Goal: Use online tool/utility

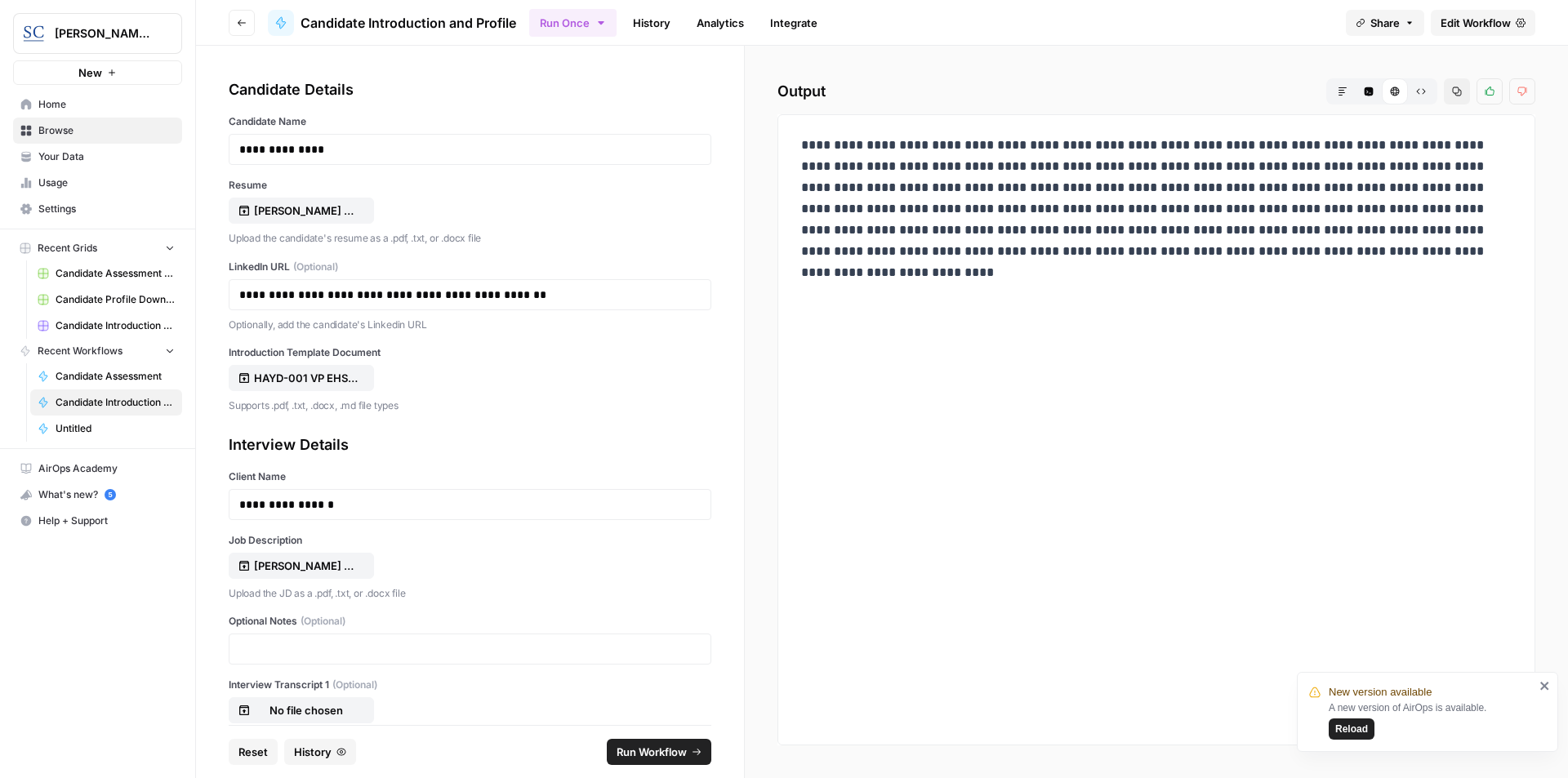
scroll to position [122, 0]
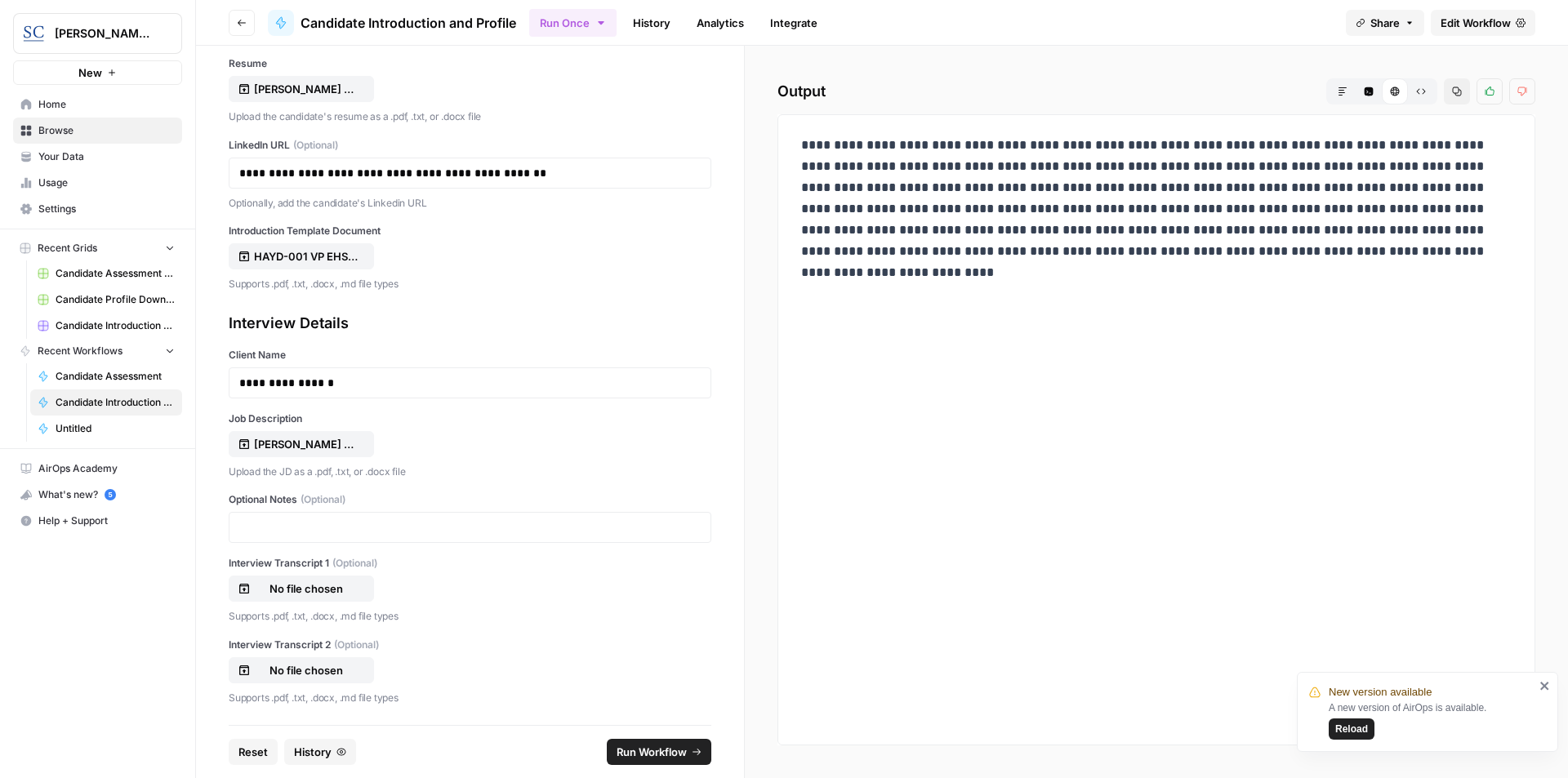
click at [1345, 100] on button "Markdown" at bounding box center [1343, 91] width 26 height 26
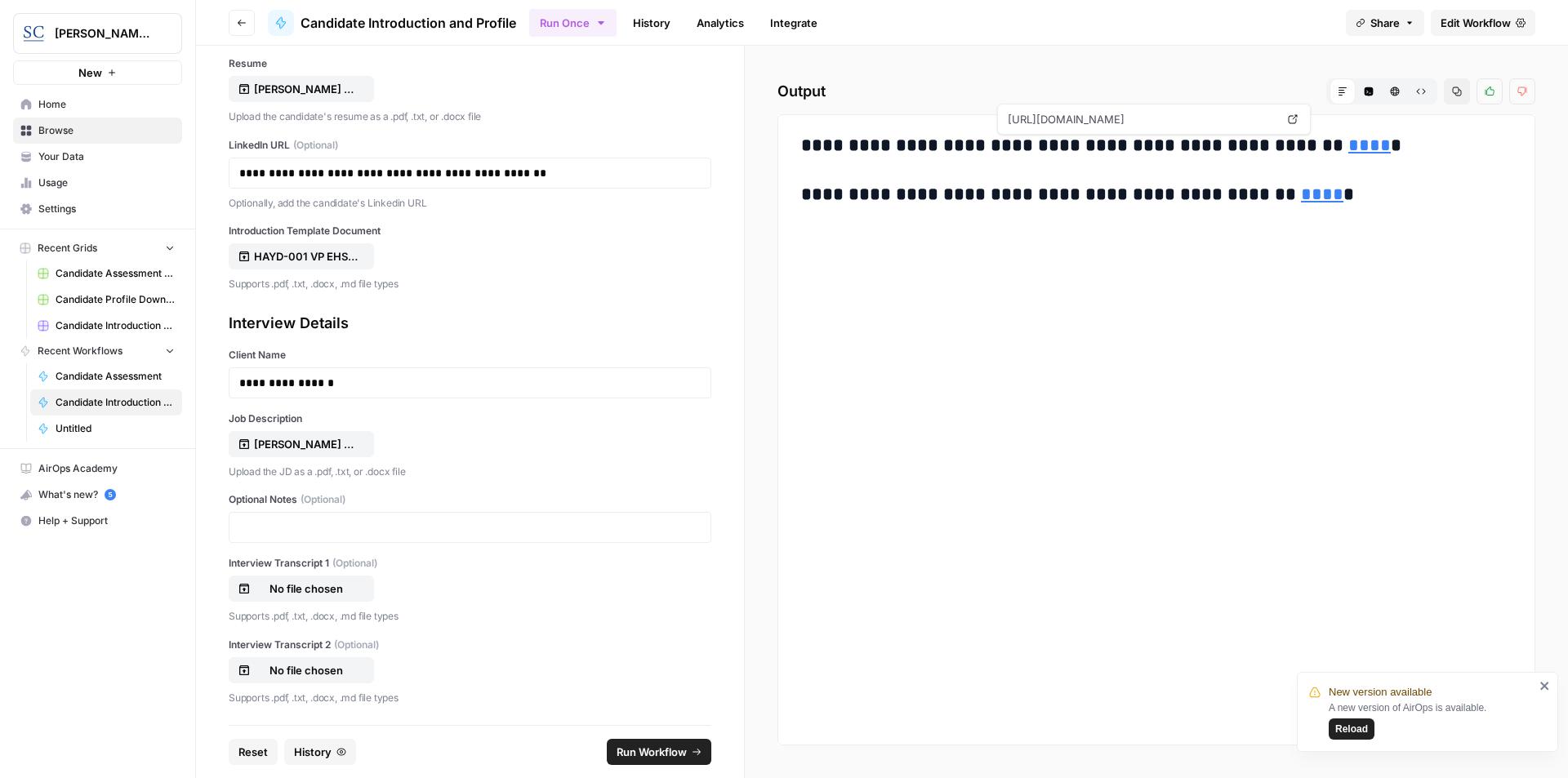
click at [1348, 153] on link "****" at bounding box center [1369, 145] width 42 height 18
click at [1300, 202] on link "****" at bounding box center [1321, 194] width 42 height 18
click at [251, 760] on button "Reset" at bounding box center [253, 752] width 49 height 26
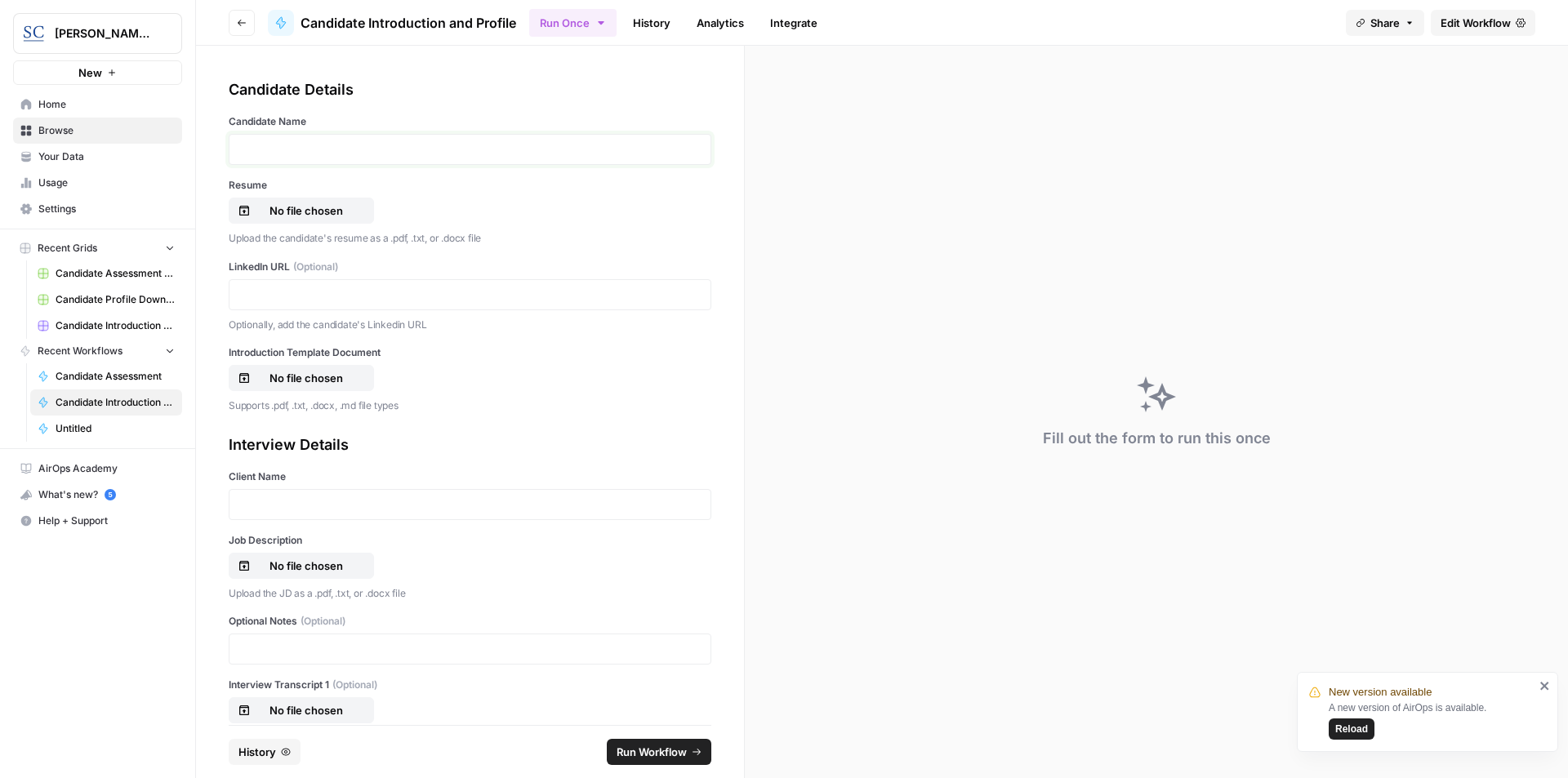
click at [310, 155] on p at bounding box center [469, 149] width 462 height 17
click at [310, 206] on p "No file chosen" at bounding box center [306, 211] width 105 height 17
click at [291, 298] on p at bounding box center [469, 294] width 462 height 17
click at [312, 379] on p "No file chosen" at bounding box center [306, 377] width 105 height 17
click at [338, 506] on p at bounding box center [469, 505] width 462 height 17
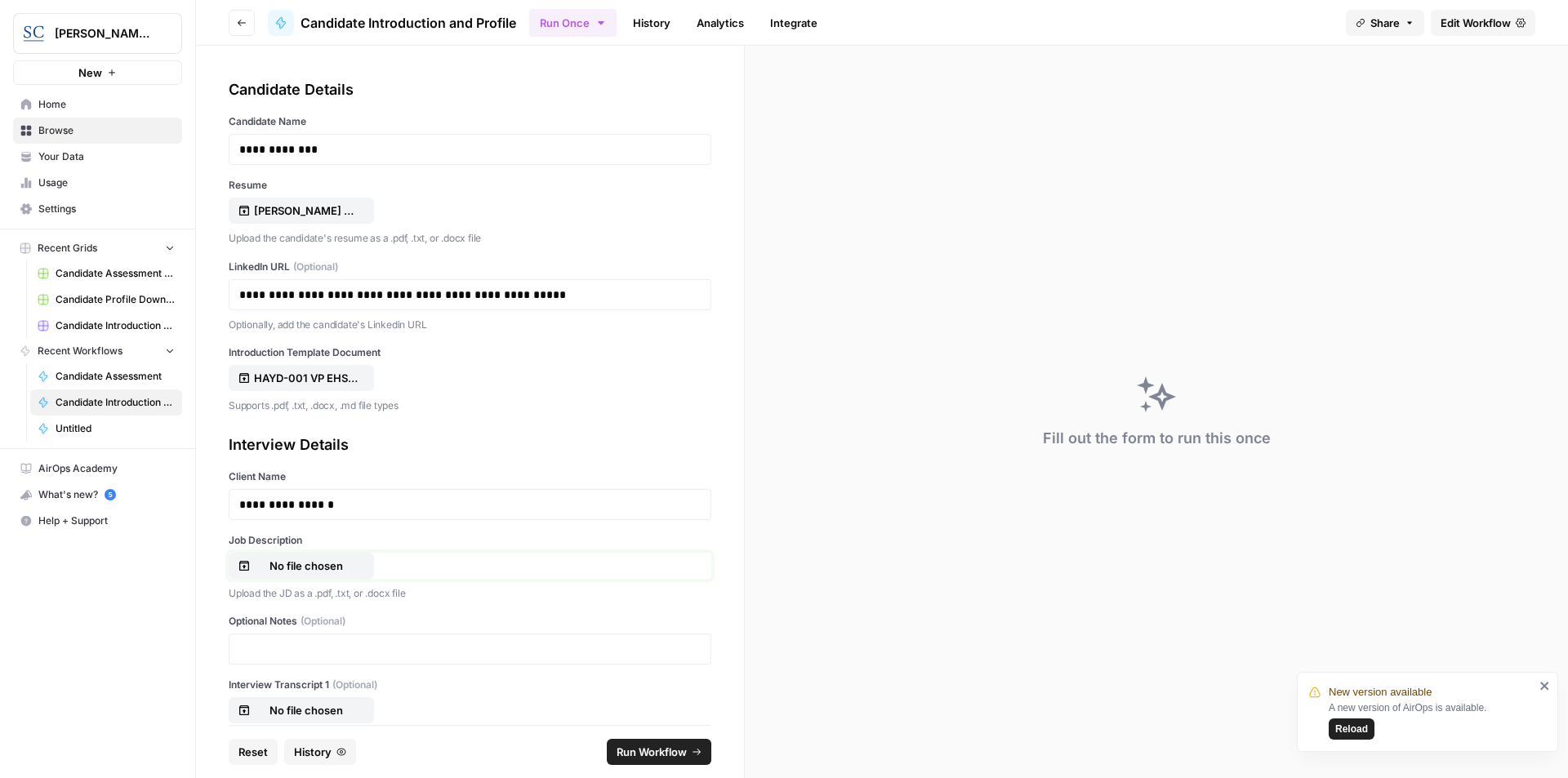
click at [323, 573] on p "No file chosen" at bounding box center [306, 565] width 105 height 17
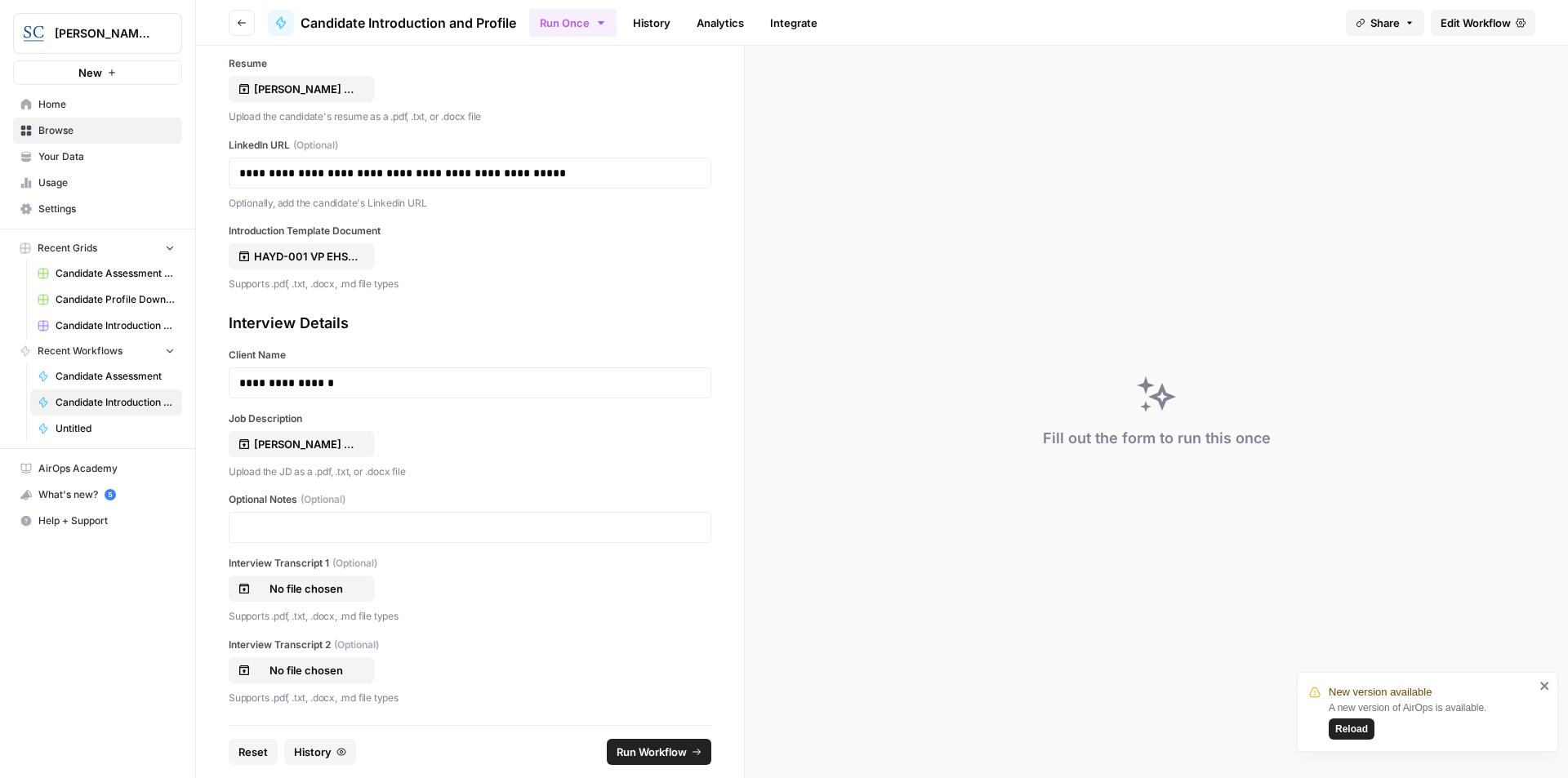
click at [658, 756] on span "Run Workflow" at bounding box center [652, 752] width 71 height 17
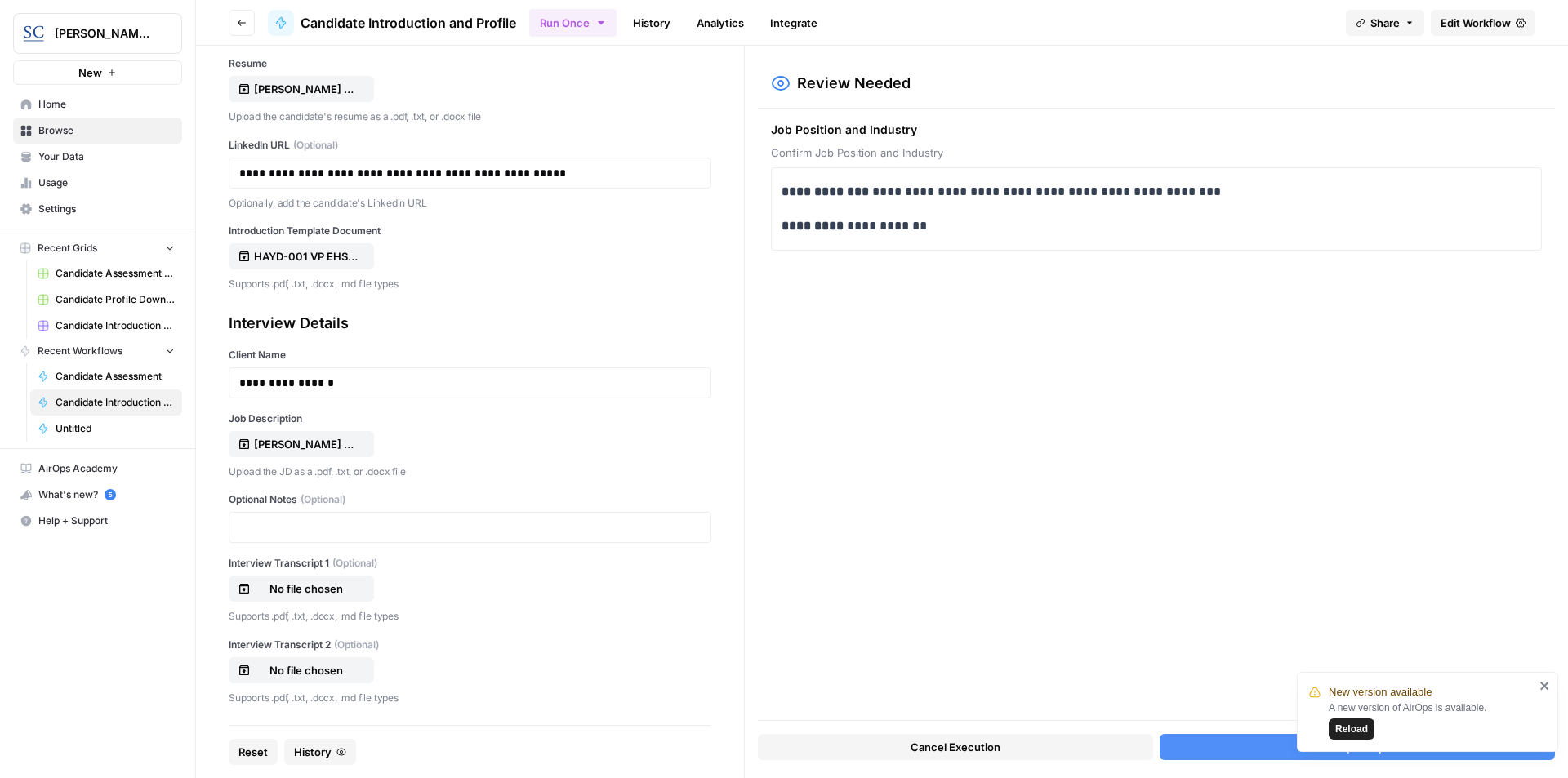
click at [1264, 747] on button "Accept Output" at bounding box center [1356, 747] width 395 height 26
